Goal: Information Seeking & Learning: Check status

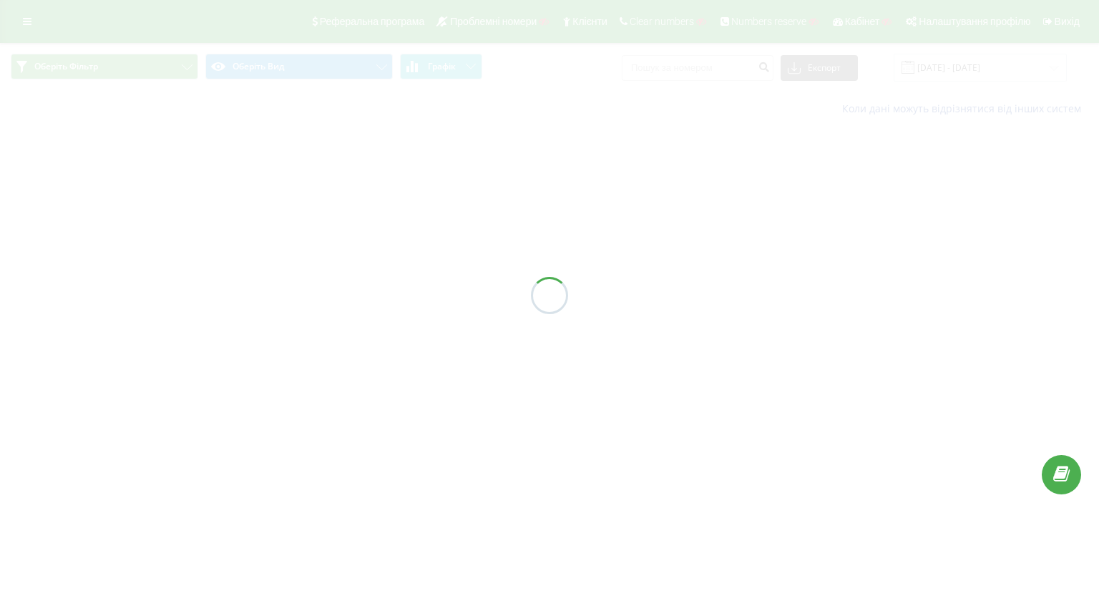
click at [29, 24] on div at bounding box center [549, 295] width 1099 height 591
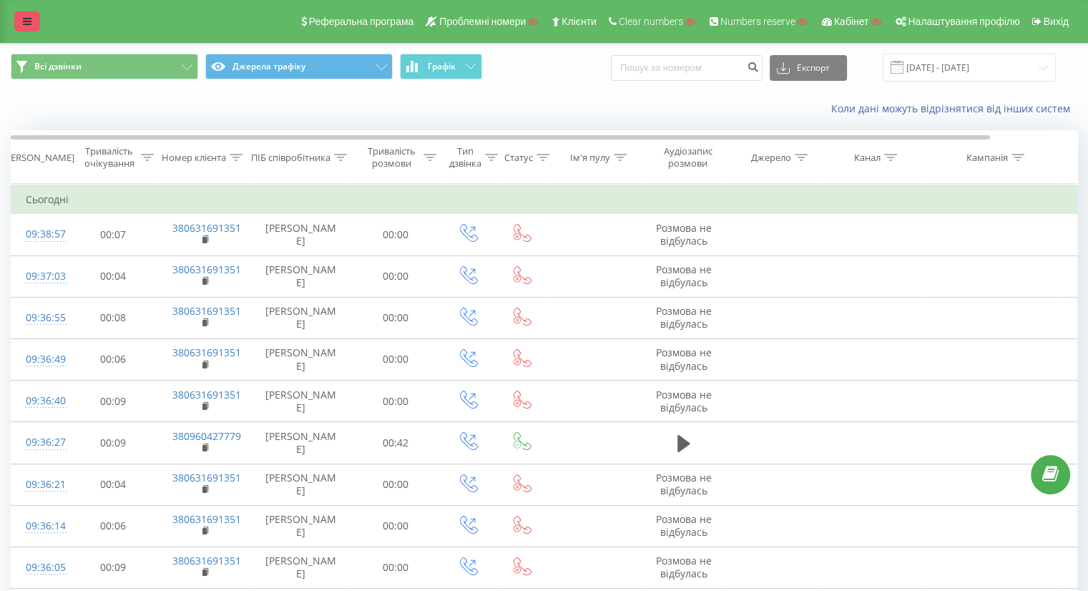
click at [25, 24] on icon at bounding box center [27, 21] width 9 height 10
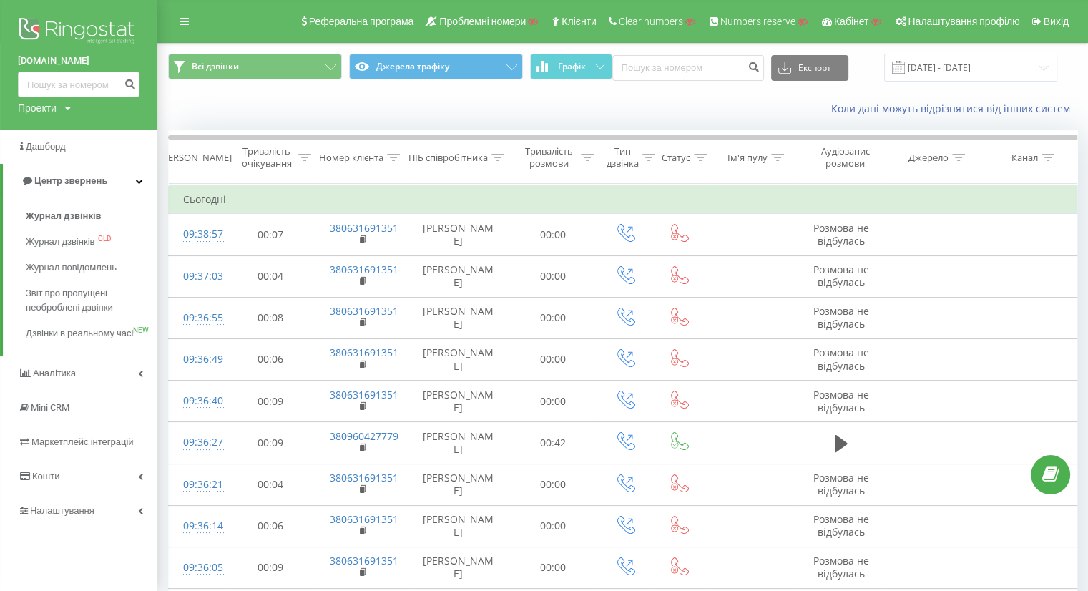
click at [36, 111] on div "Проекти" at bounding box center [37, 108] width 39 height 14
click at [62, 142] on div "Пошук" at bounding box center [79, 129] width 122 height 29
click at [51, 132] on input "text" at bounding box center [58, 130] width 72 height 21
paste input "[DOMAIN_NAME]"
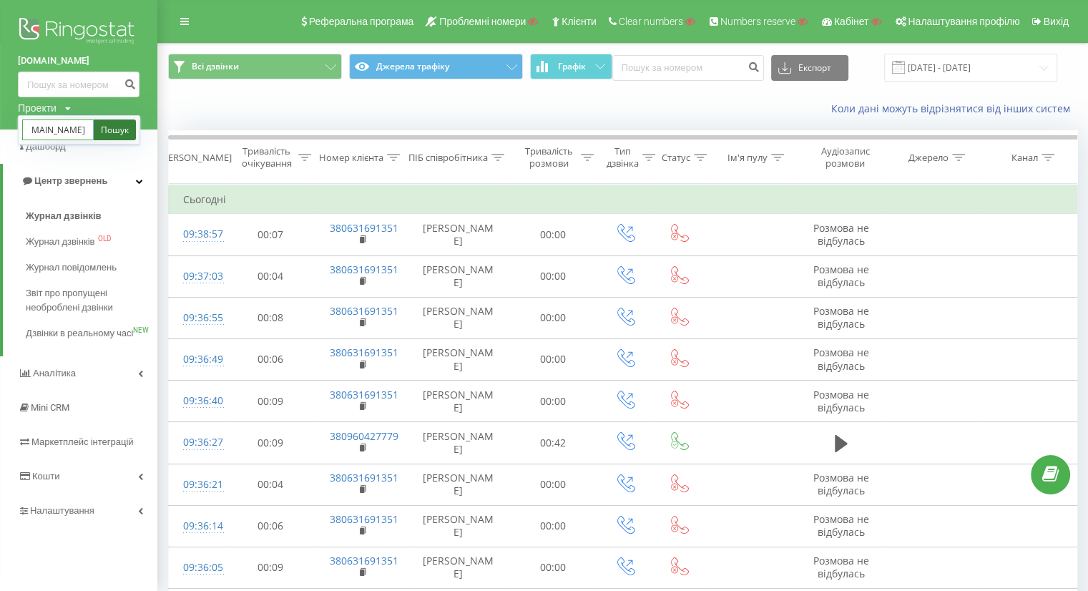
type input "[DOMAIN_NAME]"
click at [111, 130] on link "Пошук" at bounding box center [115, 130] width 42 height 21
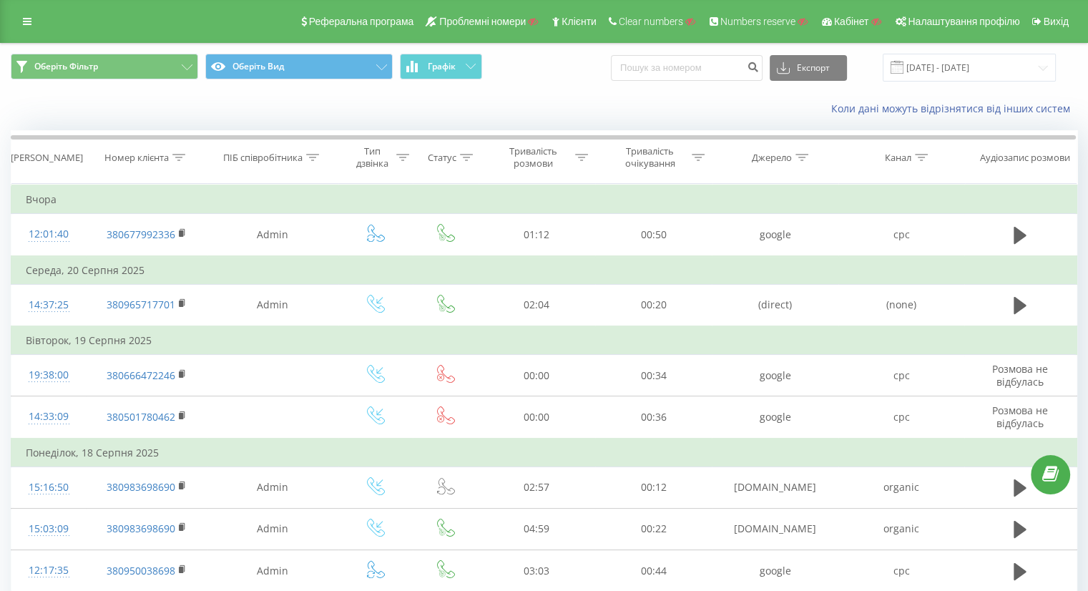
click at [540, 109] on div "Коли дані можуть відрізнятися вiд інших систем" at bounding box center [748, 109] width 679 height 14
